Goal: Information Seeking & Learning: Find specific fact

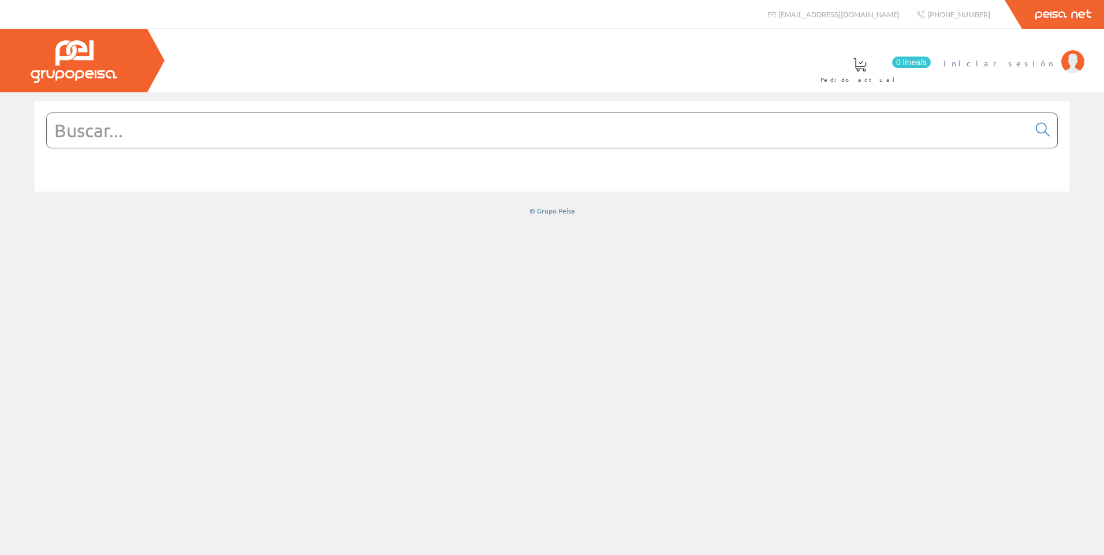
click at [1063, 61] on img at bounding box center [1072, 61] width 23 height 23
click at [202, 141] on input "text" at bounding box center [538, 130] width 982 height 35
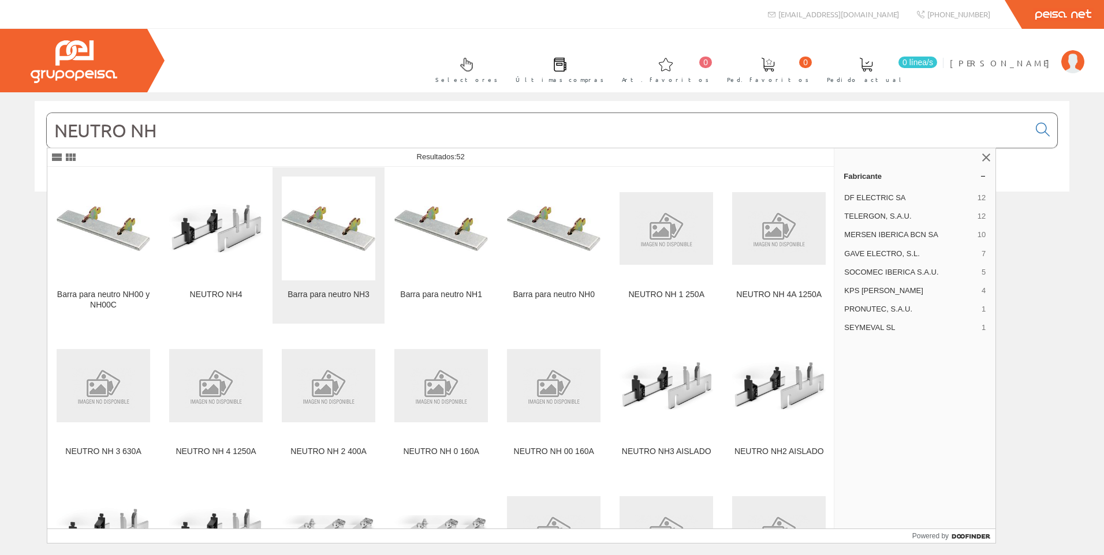
type input "NEUTRO NH"
click at [342, 234] on img at bounding box center [329, 228] width 94 height 45
